Goal: Task Accomplishment & Management: Manage account settings

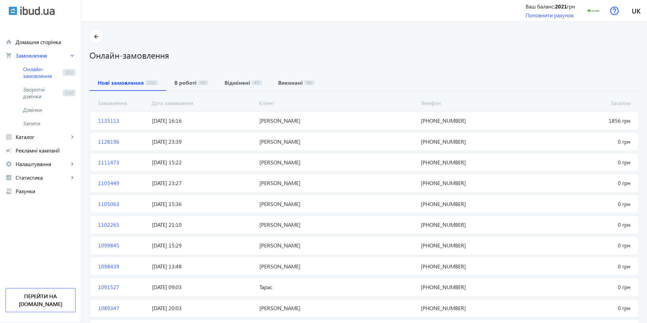
click at [326, 126] on mat-card "1135113 [PERSON_NAME] 1856 грн [DATE] 16:16 [PHONE_NUMBER]" at bounding box center [363, 120] width 549 height 19
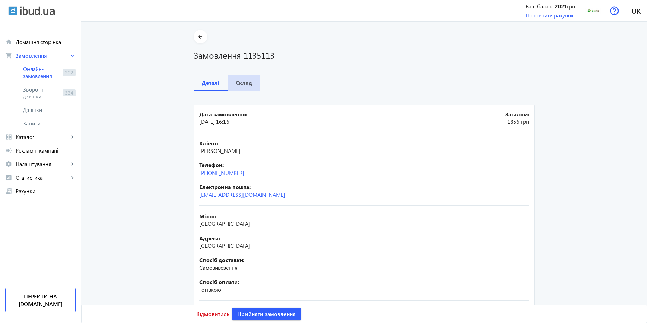
click at [236, 76] on span "Склад" at bounding box center [244, 83] width 16 height 16
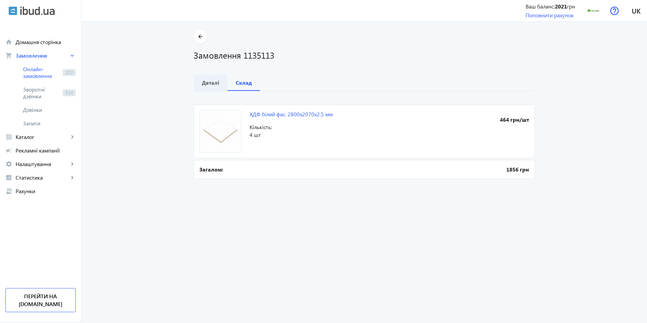
click at [212, 80] on b "Деталі" at bounding box center [211, 82] width 18 height 5
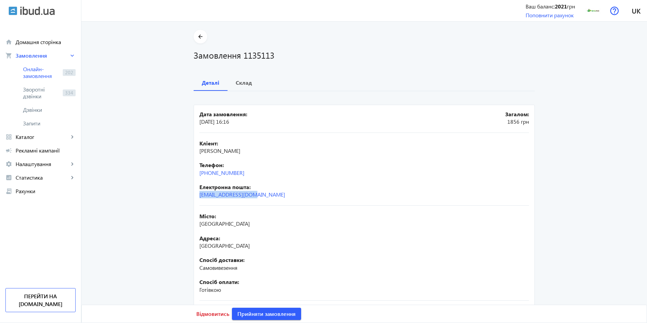
drag, startPoint x: 264, startPoint y: 195, endPoint x: 195, endPoint y: 195, distance: 68.8
click at [195, 195] on mat-card "Дата замовлення: [DATE] 16:16 Загалом: 1856 грн Кліент: [PERSON_NAME] Телефон: …" at bounding box center [364, 225] width 341 height 241
copy link "[EMAIL_ADDRESS][DOMAIN_NAME]"
